Goal: Browse casually: Explore the website without a specific task or goal

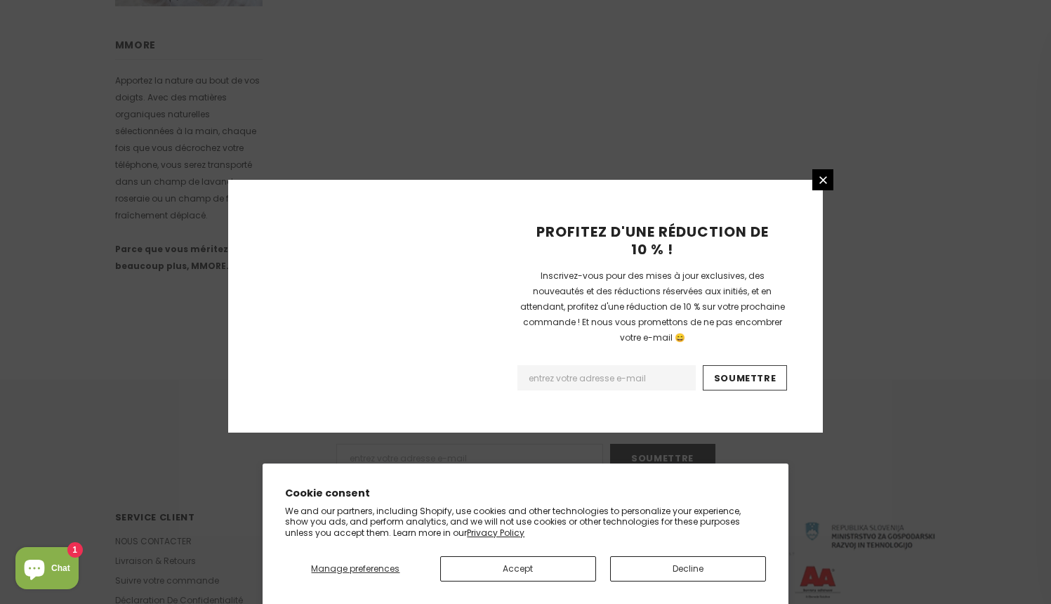
scroll to position [869, 0]
